Goal: Task Accomplishment & Management: Manage account settings

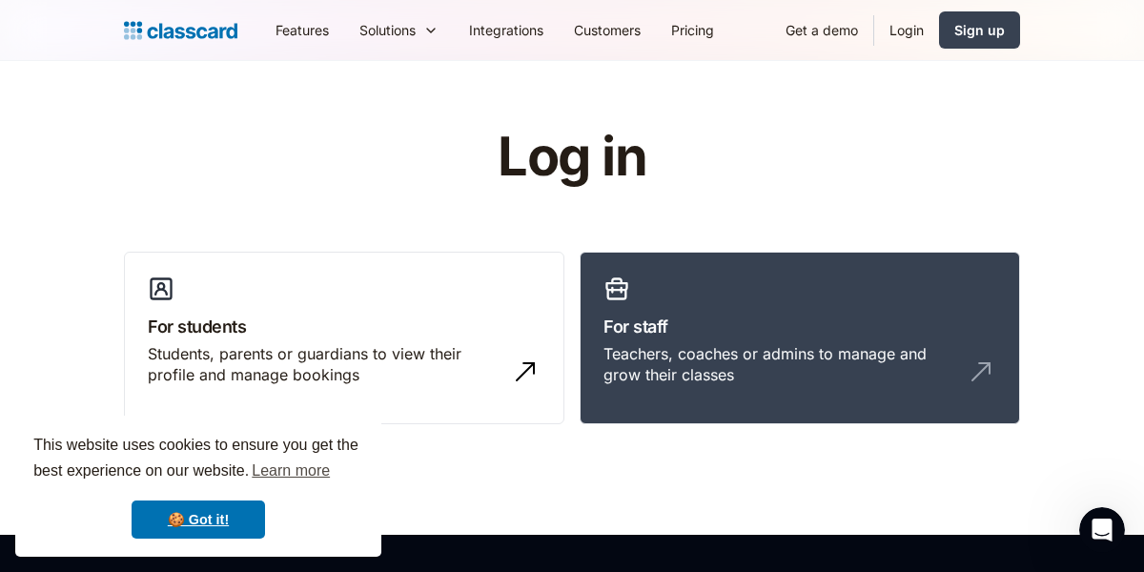
click at [890, 22] on link "Login" at bounding box center [906, 30] width 65 height 43
click at [678, 287] on link "For staff Teachers, coaches or admins to manage and grow their classes" at bounding box center [799, 338] width 440 height 173
